Goal: Check status: Check status

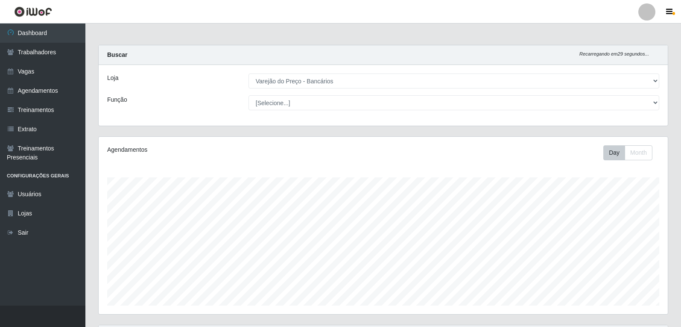
select select "157"
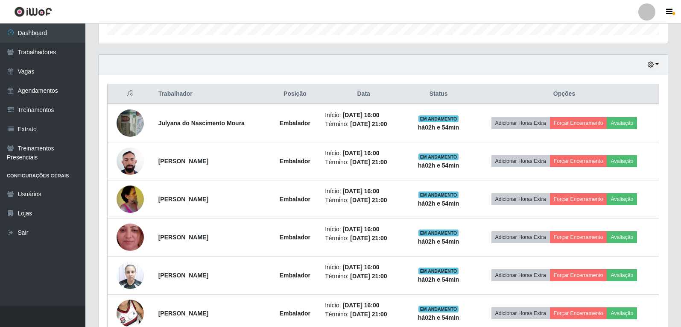
scroll to position [274, 0]
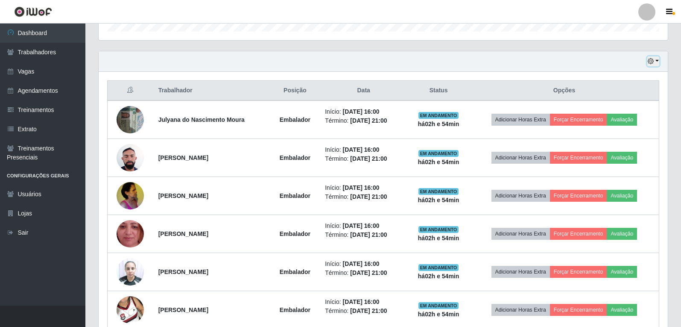
click at [656, 59] on button "button" at bounding box center [653, 61] width 12 height 10
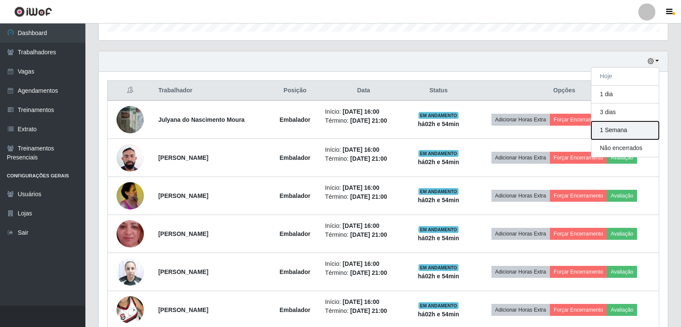
click at [614, 126] on button "1 Semana" at bounding box center [624, 130] width 67 height 18
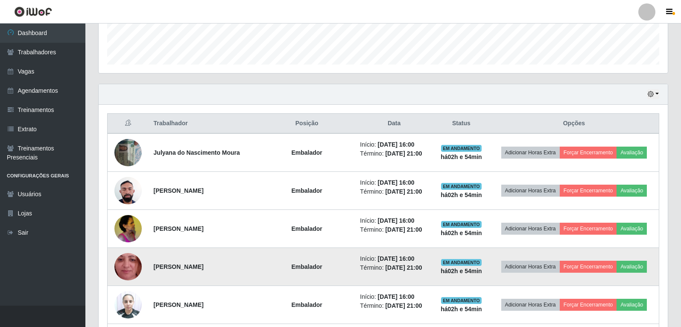
scroll to position [256, 0]
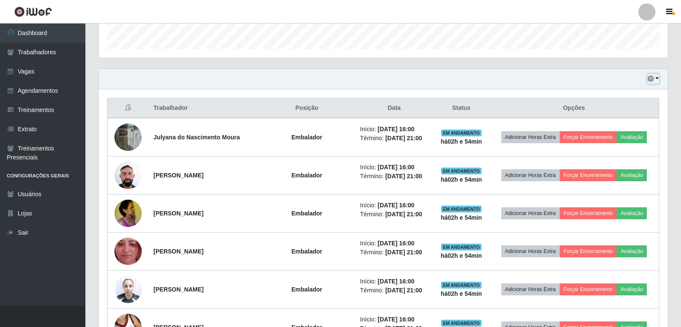
click at [654, 78] on icon "button" at bounding box center [651, 79] width 6 height 6
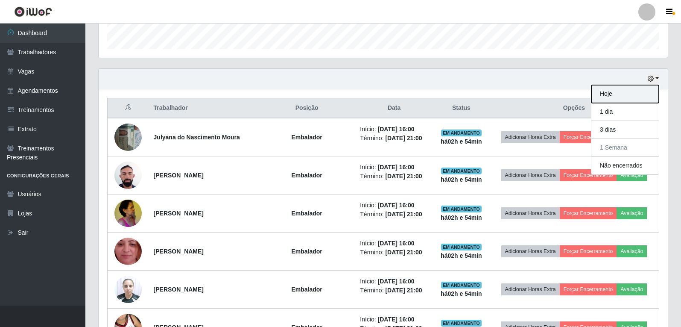
click at [634, 89] on button "Hoje" at bounding box center [624, 94] width 67 height 18
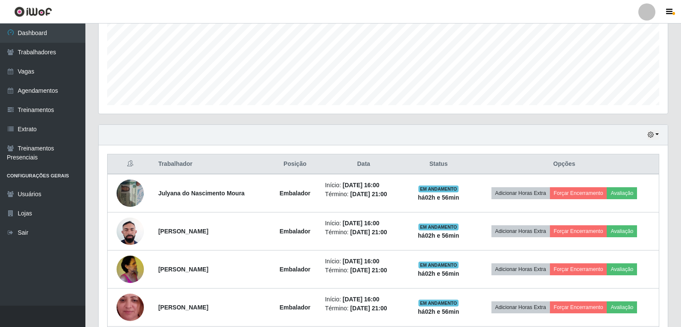
scroll to position [188, 0]
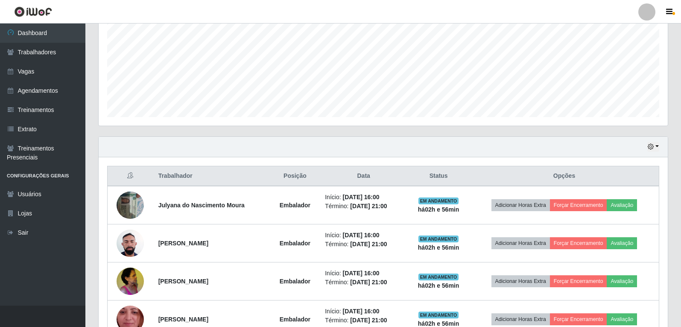
click at [660, 152] on div "Hoje 1 dia 3 dias 1 Semana Não encerrados" at bounding box center [383, 147] width 569 height 20
click at [652, 144] on icon "button" at bounding box center [651, 146] width 6 height 6
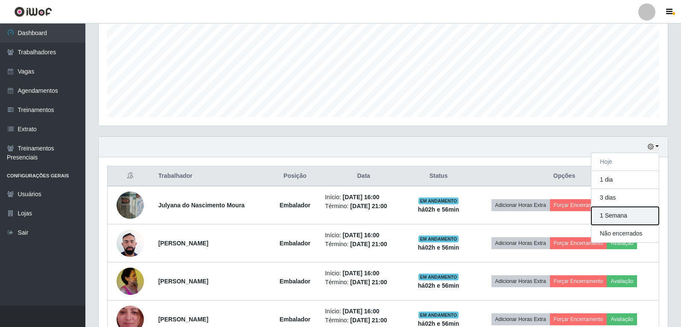
click at [615, 214] on button "1 Semana" at bounding box center [624, 216] width 67 height 18
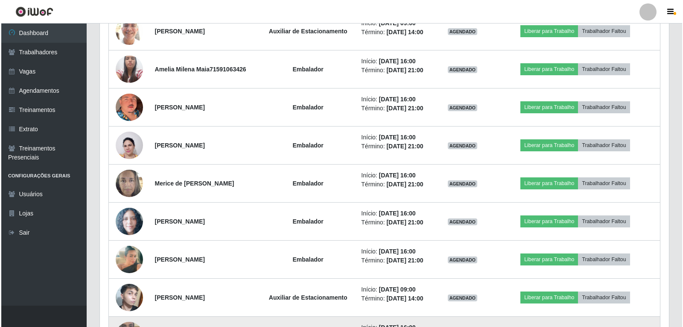
scroll to position [957, 0]
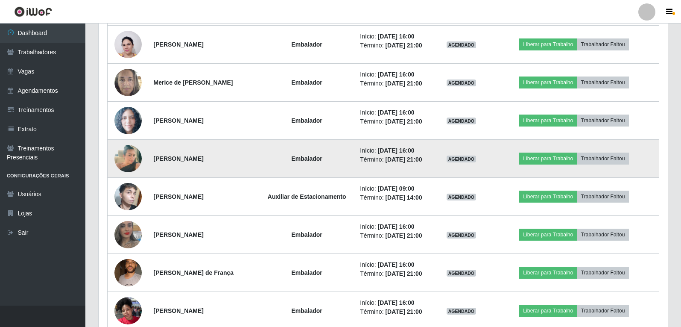
click at [127, 163] on img at bounding box center [127, 158] width 27 height 49
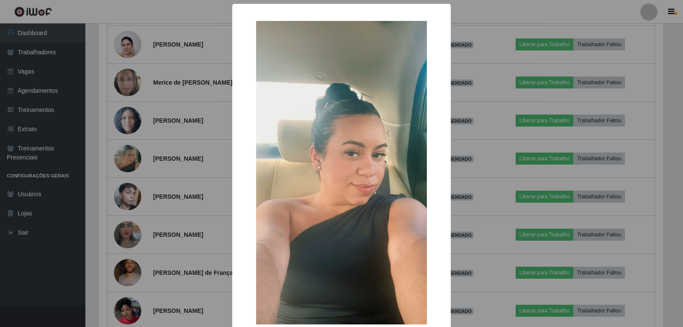
drag, startPoint x: 133, startPoint y: 161, endPoint x: 132, endPoint y: 146, distance: 15.0
click at [132, 152] on div "× OK Cancel" at bounding box center [341, 163] width 683 height 327
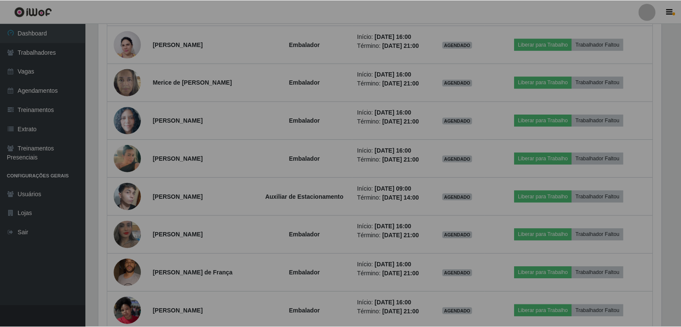
scroll to position [177, 569]
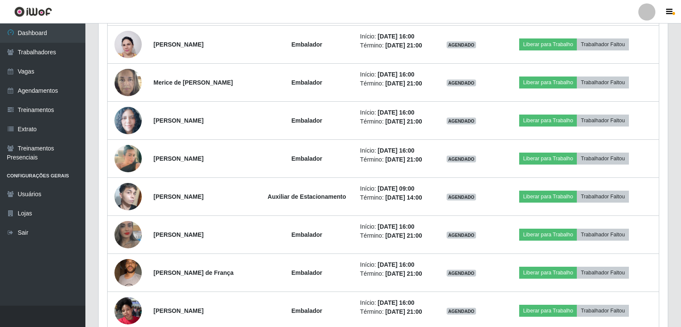
click at [132, 146] on img at bounding box center [127, 158] width 27 height 49
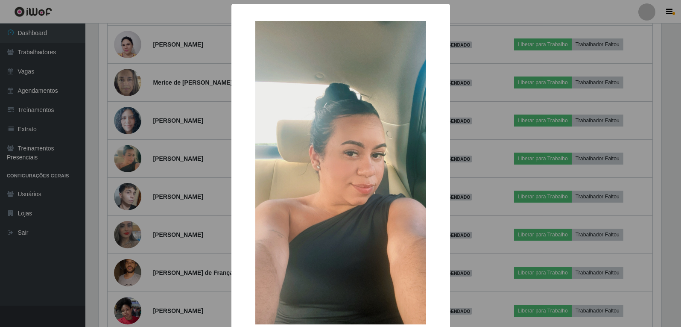
scroll to position [177, 565]
click at [517, 149] on div "× OK Cancel" at bounding box center [341, 163] width 683 height 327
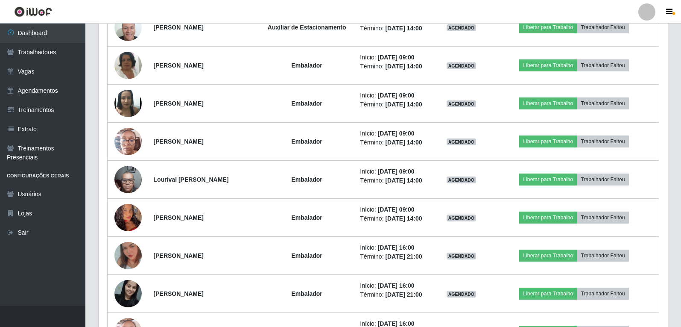
scroll to position [1640, 0]
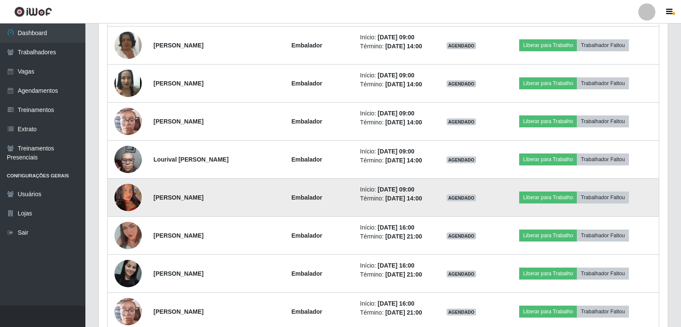
click at [128, 196] on img at bounding box center [127, 197] width 27 height 59
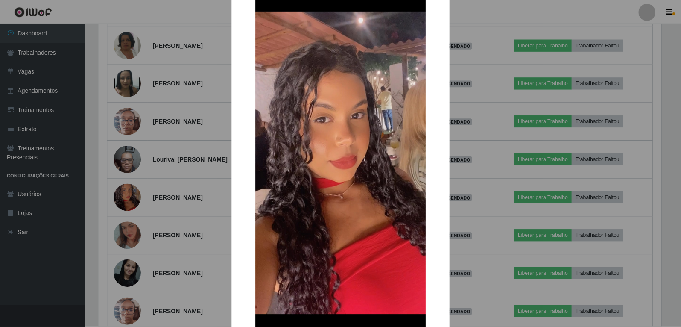
scroll to position [85, 0]
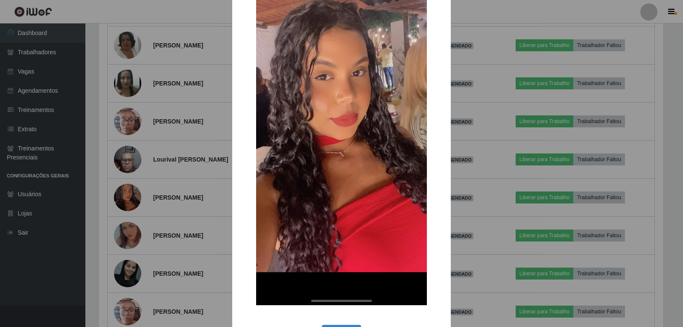
click at [124, 197] on div "× OK Cancel" at bounding box center [341, 163] width 683 height 327
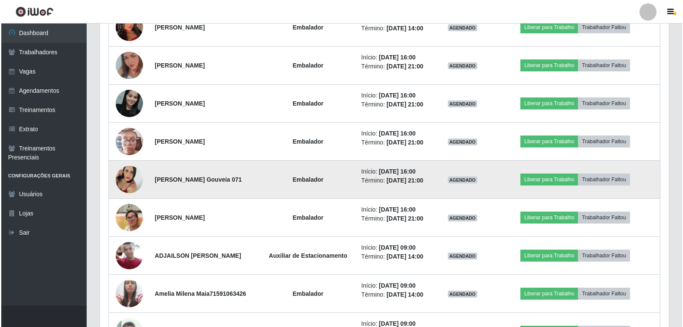
scroll to position [1811, 0]
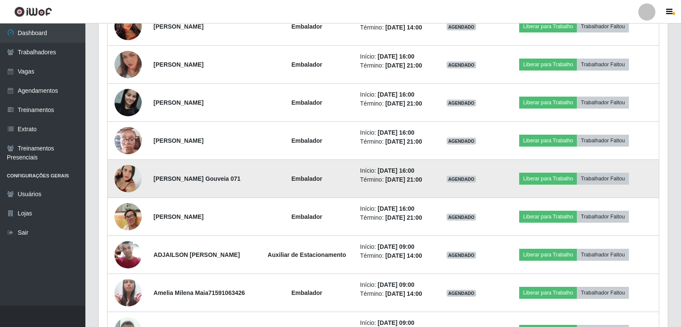
click at [125, 170] on img at bounding box center [127, 178] width 27 height 49
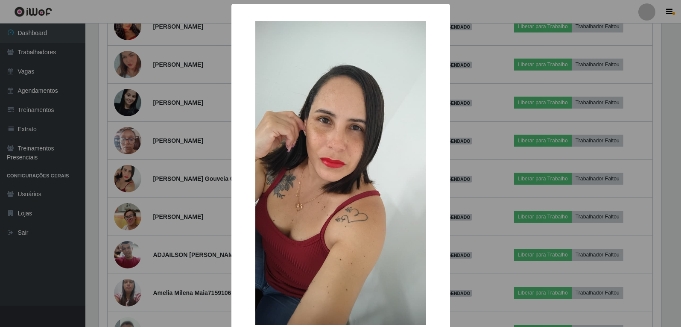
scroll to position [177, 565]
click at [155, 194] on div "× OK Cancel" at bounding box center [341, 163] width 683 height 327
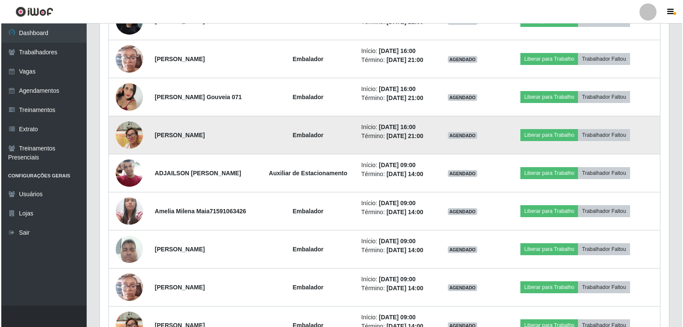
scroll to position [1896, 0]
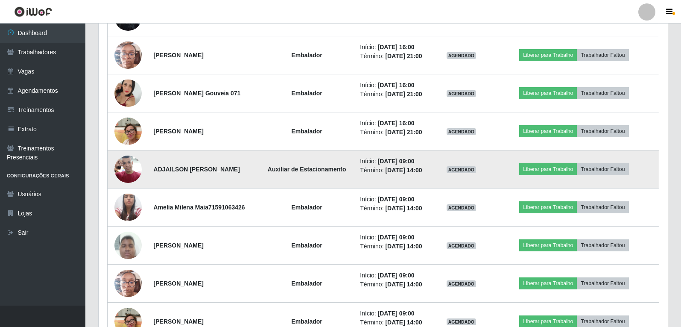
click at [123, 163] on img at bounding box center [127, 169] width 27 height 36
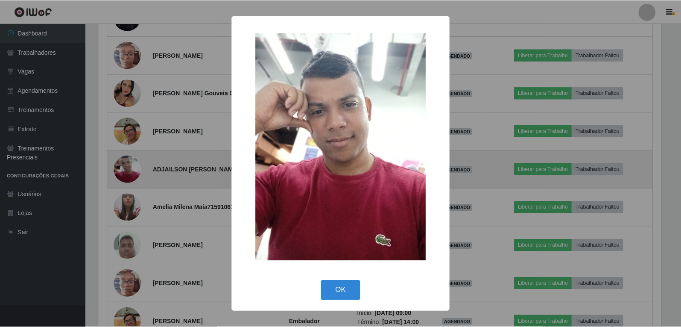
scroll to position [177, 565]
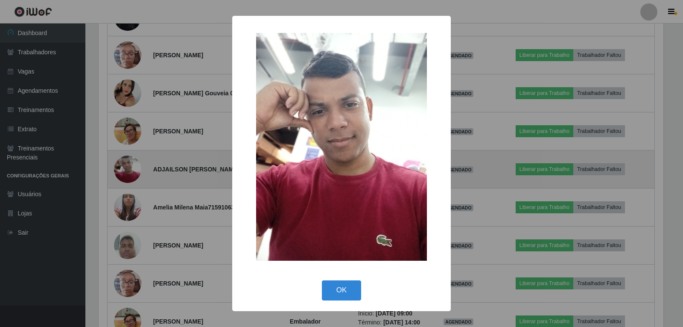
click at [123, 163] on div "× OK Cancel" at bounding box center [341, 163] width 683 height 327
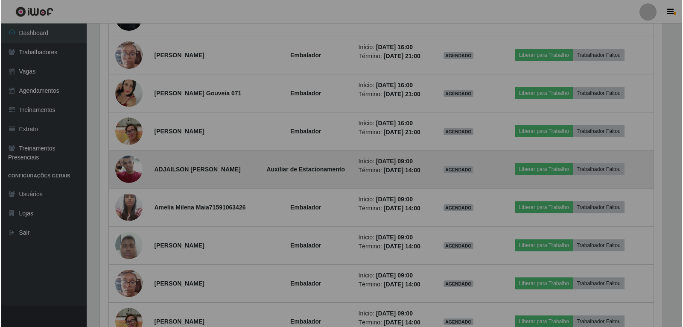
scroll to position [177, 569]
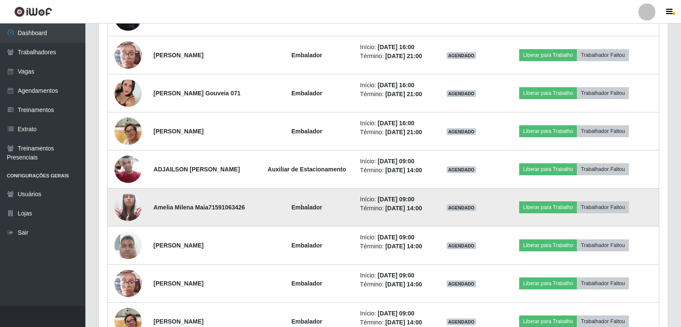
click at [123, 213] on img at bounding box center [127, 207] width 27 height 36
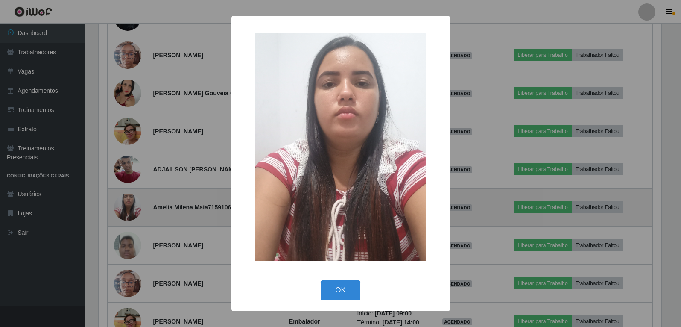
scroll to position [177, 565]
click at [123, 213] on div "× OK Cancel" at bounding box center [341, 163] width 683 height 327
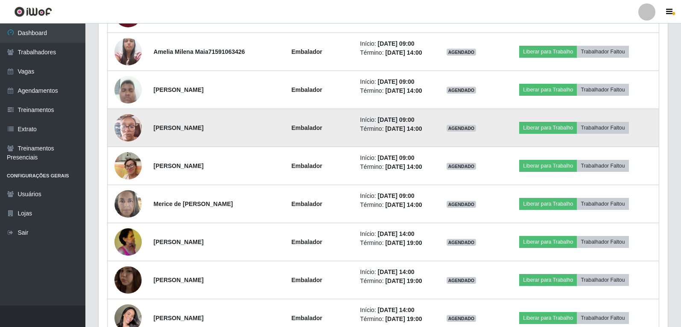
scroll to position [2067, 0]
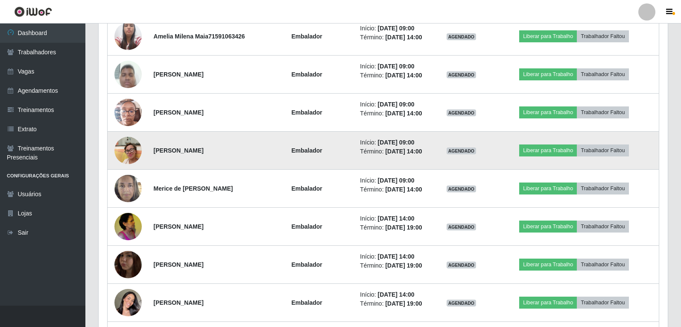
click at [126, 152] on img at bounding box center [127, 150] width 27 height 36
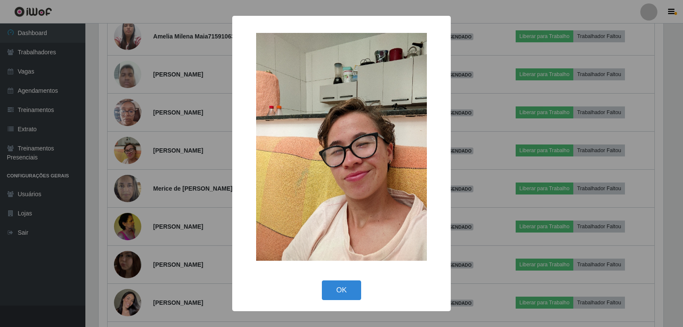
click at [358, 142] on img at bounding box center [341, 147] width 171 height 228
click at [342, 289] on button "OK" at bounding box center [342, 290] width 40 height 20
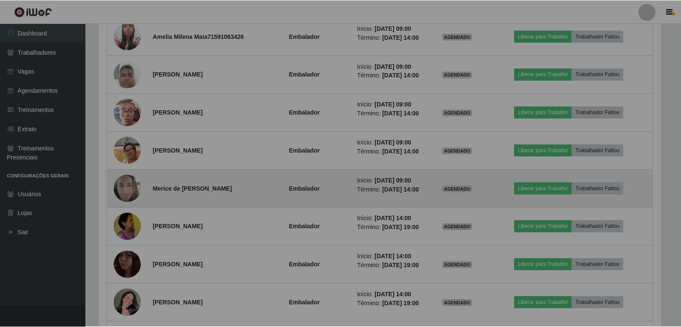
scroll to position [177, 569]
